Goal: Navigation & Orientation: Go to known website

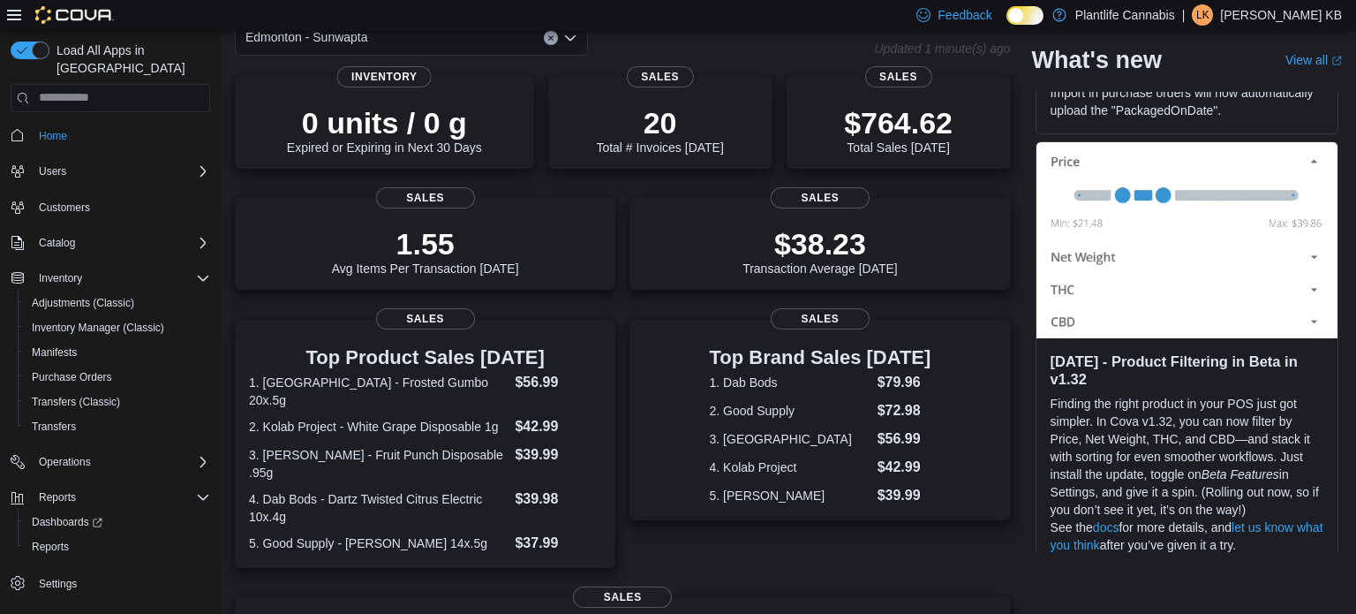
scroll to position [97, 0]
